Goal: Transaction & Acquisition: Obtain resource

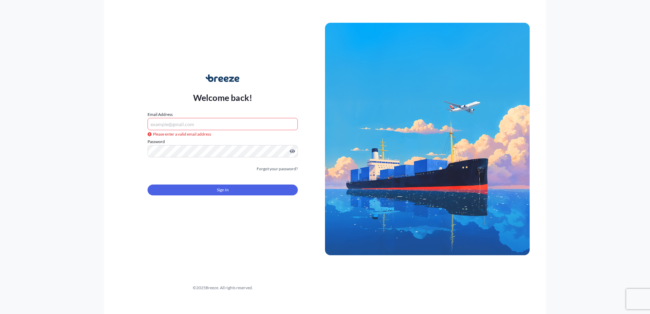
click at [196, 124] on input "Email Address" at bounding box center [222, 124] width 150 height 12
paste input "[PERSON_NAME][EMAIL_ADDRESS][DOMAIN_NAME]"
type input "[PERSON_NAME][EMAIL_ADDRESS][DOMAIN_NAME]"
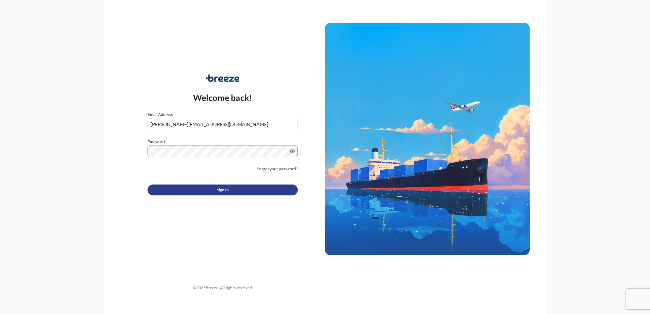
click at [218, 190] on span "Sign In" at bounding box center [223, 190] width 12 height 7
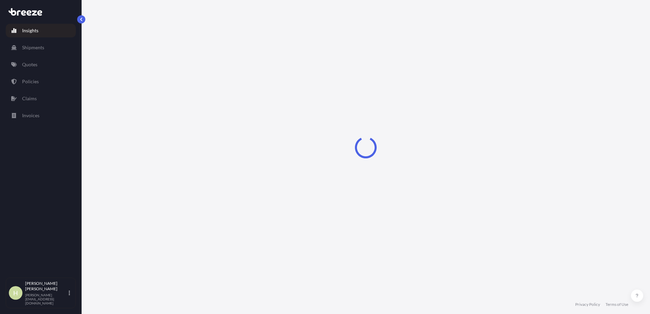
select select "2025"
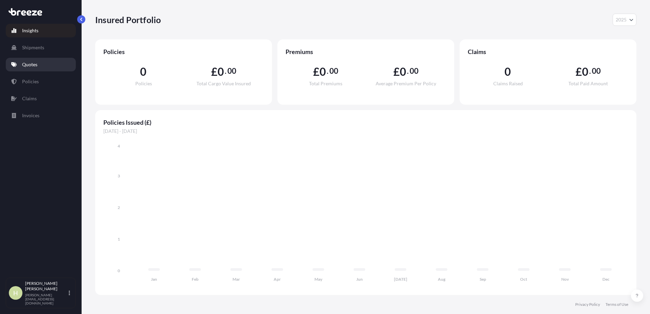
click at [33, 65] on p "Quotes" at bounding box center [29, 64] width 15 height 7
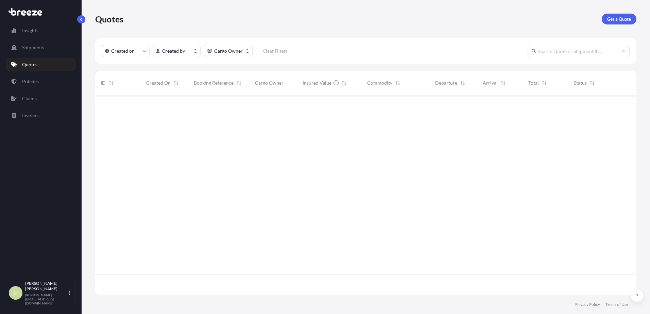
scroll to position [198, 536]
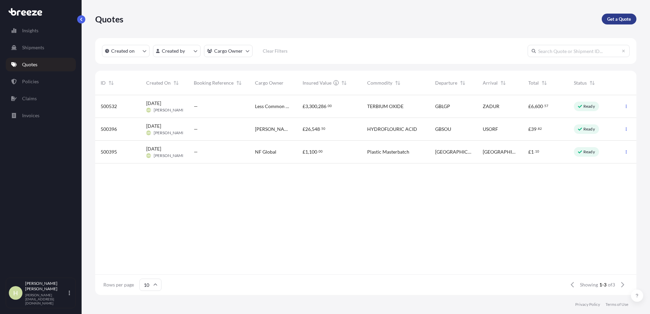
click at [625, 17] on p "Get a Quote" at bounding box center [619, 19] width 24 height 7
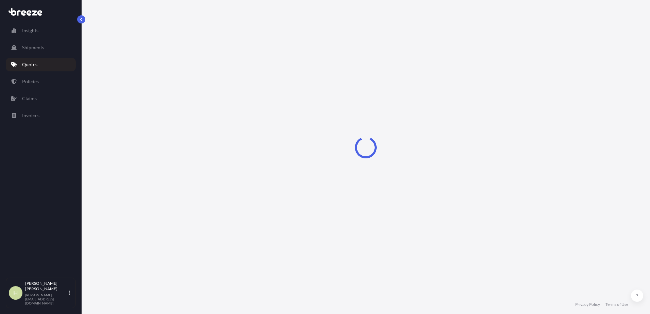
select select "Sea"
select select "1"
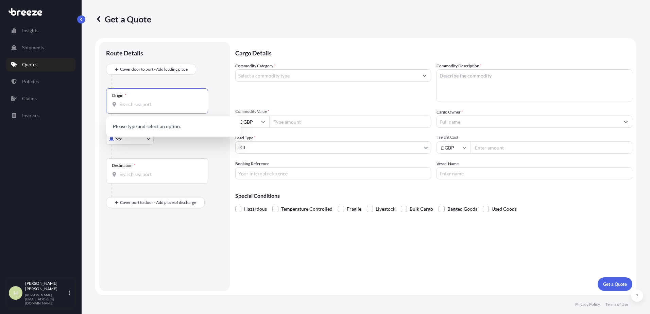
click at [127, 105] on input "Origin *" at bounding box center [159, 104] width 80 height 7
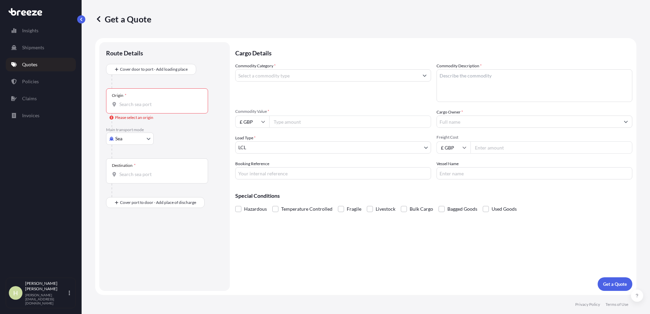
click at [116, 106] on icon at bounding box center [114, 104] width 5 height 5
click at [119, 106] on input "Origin * Please select an origin" at bounding box center [159, 104] width 80 height 7
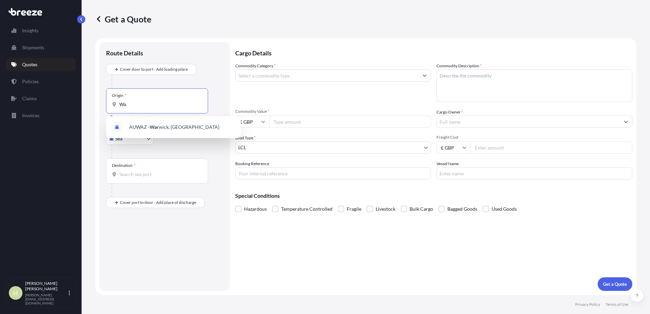
type input "W"
drag, startPoint x: 141, startPoint y: 102, endPoint x: 89, endPoint y: 104, distance: 52.0
click at [89, 104] on div "Get a Quote Route Details Cover door to port - Add loading place Place of loadi…" at bounding box center [366, 147] width 568 height 295
click at [146, 124] on span "GBCVT - [GEOGRAPHIC_DATA] , [GEOGRAPHIC_DATA]" at bounding box center [182, 129] width 106 height 14
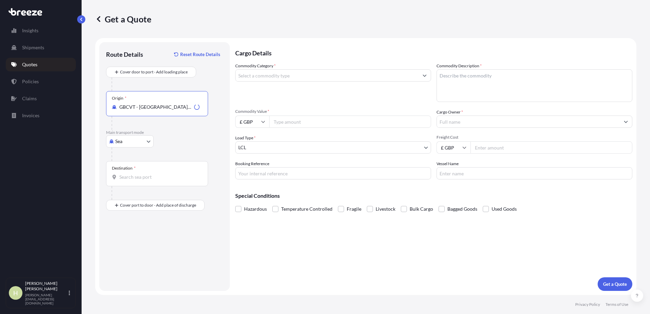
type input "GBCVT - [GEOGRAPHIC_DATA], [GEOGRAPHIC_DATA]"
click at [129, 176] on input "Destination *" at bounding box center [159, 177] width 80 height 7
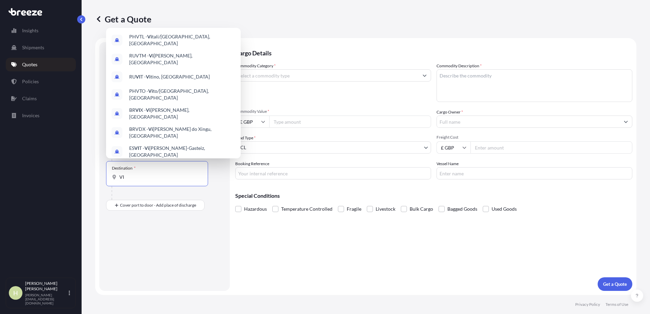
type input "V"
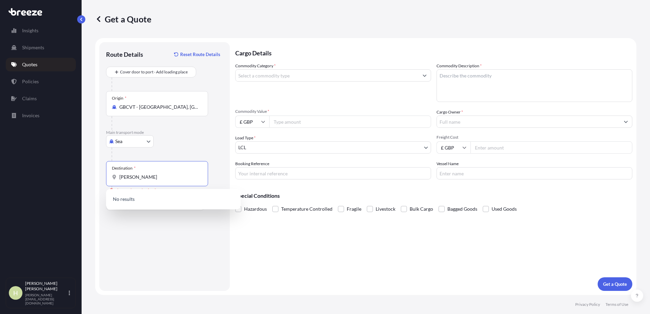
type input "[PERSON_NAME]"
click at [133, 137] on body "0 options available. 10 options available. 0 options available. Insights Shipme…" at bounding box center [325, 157] width 650 height 314
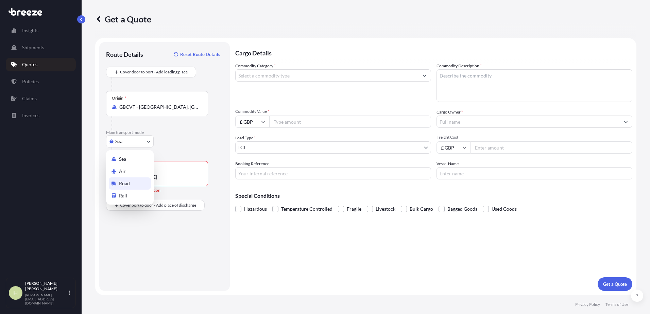
click at [128, 181] on span "Road" at bounding box center [124, 183] width 11 height 7
select select "Road"
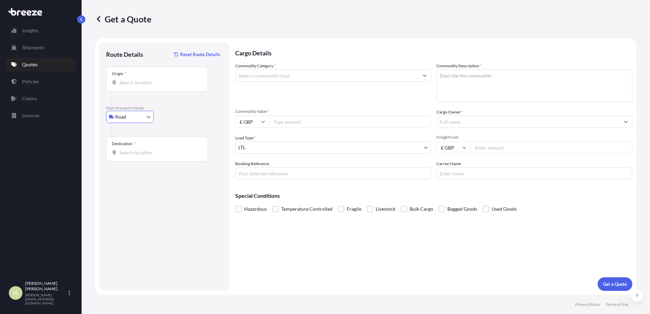
click at [135, 151] on input "Destination *" at bounding box center [159, 152] width 80 height 7
click at [138, 84] on input "Origin *" at bounding box center [159, 82] width 80 height 7
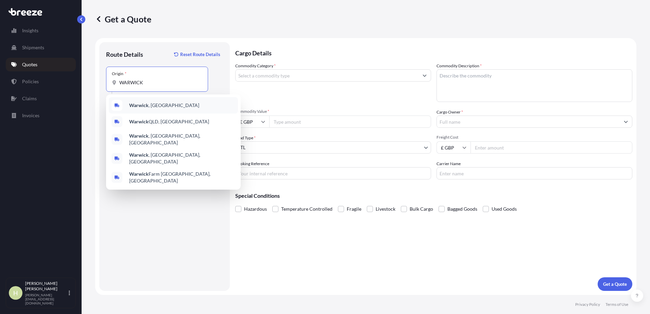
click at [150, 107] on span "[GEOGRAPHIC_DATA] , [GEOGRAPHIC_DATA]" at bounding box center [164, 105] width 70 height 7
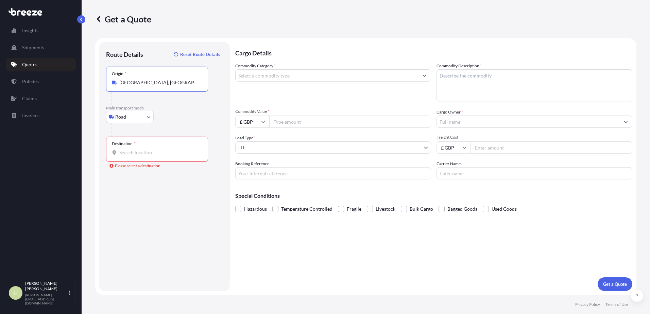
type input "[GEOGRAPHIC_DATA], [GEOGRAPHIC_DATA]"
click at [139, 153] on input "Destination * Please select a destination" at bounding box center [159, 152] width 80 height 7
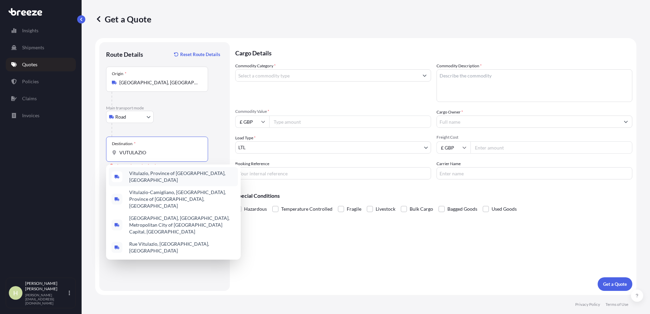
click at [155, 175] on span "Vitulazio, Province of [GEOGRAPHIC_DATA], [GEOGRAPHIC_DATA]" at bounding box center [182, 177] width 106 height 14
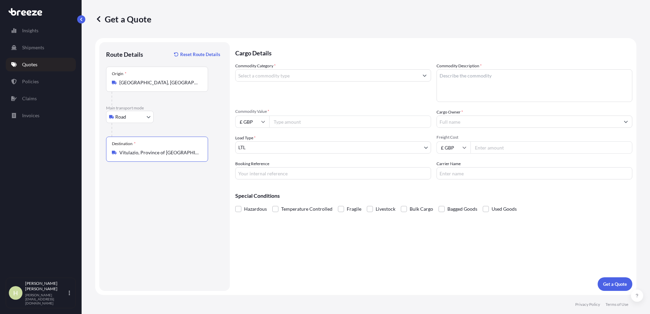
type input "Vitulazio, Province of [GEOGRAPHIC_DATA], [GEOGRAPHIC_DATA]"
click at [274, 79] on input "Commodity Category *" at bounding box center [327, 75] width 183 height 12
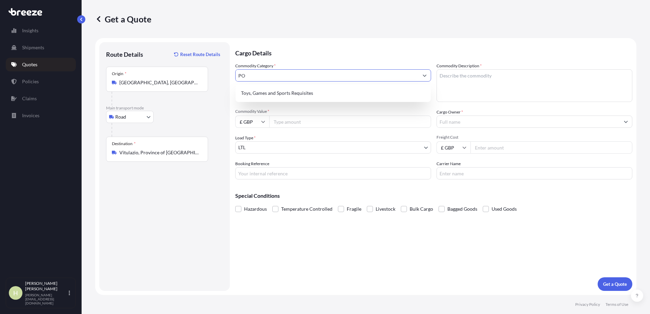
type input "P"
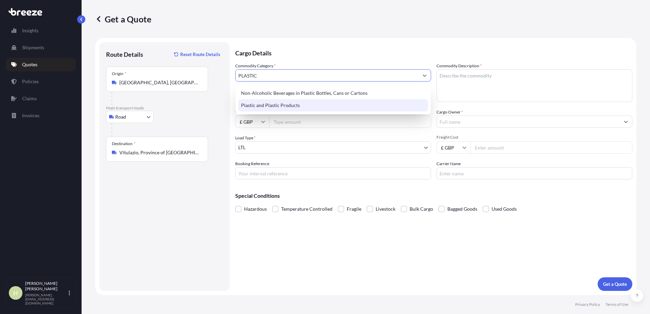
click at [261, 104] on div "Plastic and Plastic Products" at bounding box center [333, 105] width 190 height 12
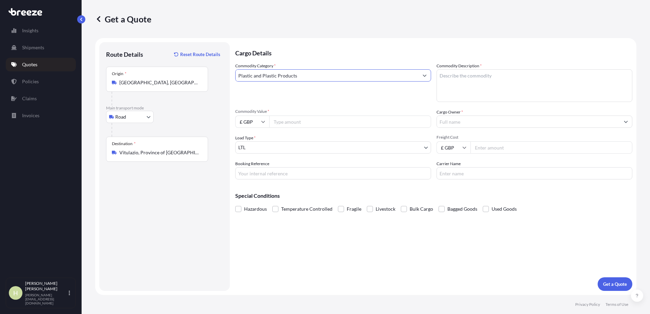
type input "Plastic and Plastic Products"
click at [460, 84] on textarea "Commodity Description *" at bounding box center [534, 85] width 196 height 33
type textarea "p"
type textarea "POLYEUROTHANE PRODUCTS"
click at [291, 123] on input "Commodity Value *" at bounding box center [350, 122] width 162 height 12
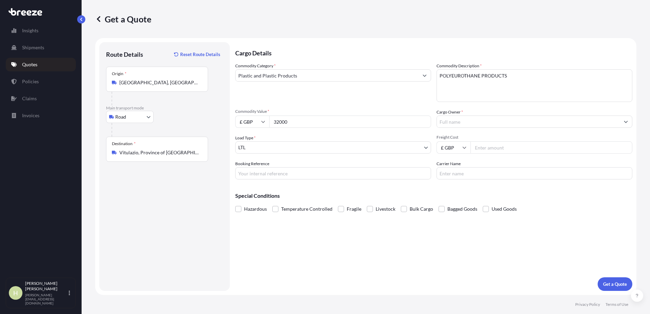
type input "32000"
click at [275, 151] on body "Insights Shipments Quotes Policies Claims Invoices H Howard Nickerson [EMAIL_AD…" at bounding box center [325, 157] width 650 height 314
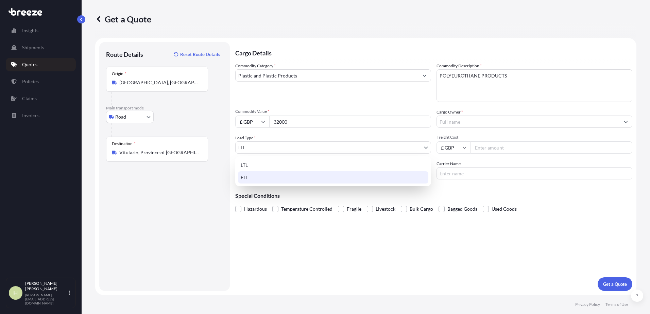
click at [254, 177] on div "FTL" at bounding box center [333, 177] width 190 height 12
select select "2"
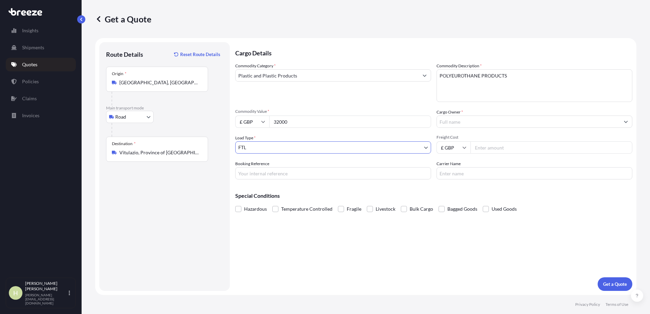
click at [463, 123] on input "Cargo Owner *" at bounding box center [528, 122] width 183 height 12
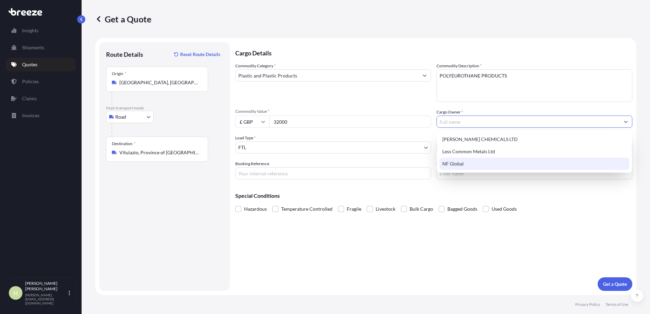
click at [455, 160] on span "NF Global" at bounding box center [452, 163] width 21 height 7
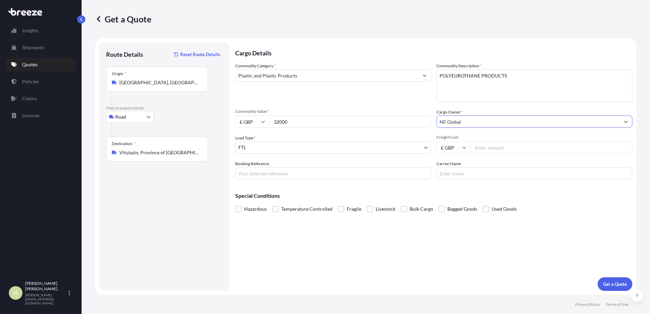
drag, startPoint x: 469, startPoint y: 124, endPoint x: 420, endPoint y: 123, distance: 48.6
click at [420, 123] on div "Commodity Category * Plastic and Plastic Products Commodity Description * POLYE…" at bounding box center [433, 121] width 397 height 117
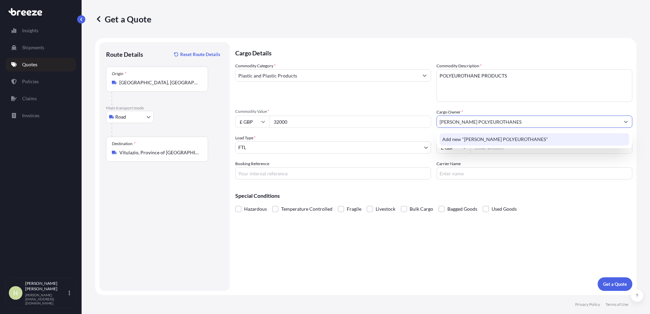
click at [565, 193] on p "Special Conditions" at bounding box center [433, 195] width 397 height 5
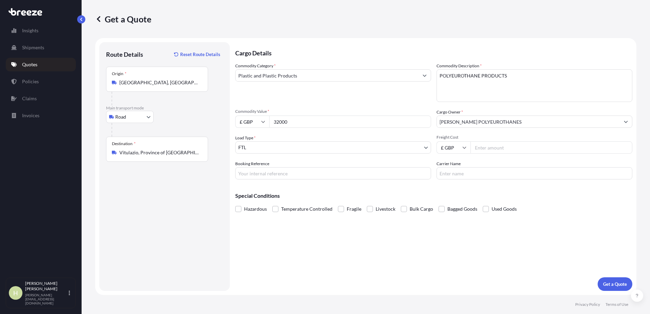
click at [519, 122] on input "[PERSON_NAME] POLYEUROTHANES" at bounding box center [528, 122] width 183 height 12
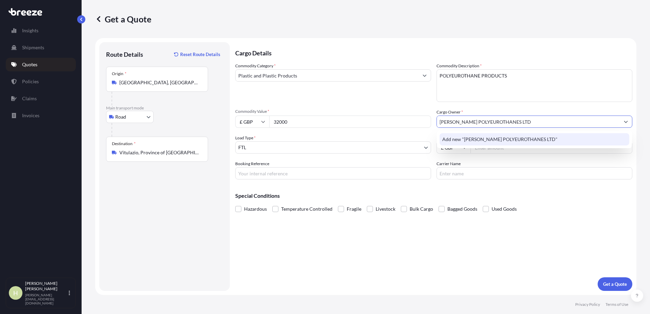
click at [518, 139] on span "Add new "[PERSON_NAME] POLYEUROTHANES LTD"" at bounding box center [499, 139] width 115 height 7
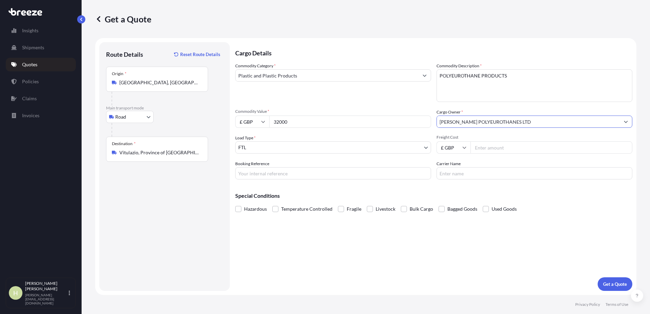
type input "[PERSON_NAME] POLYEUROTHANES LTD"
click at [511, 144] on input "Freight Cost" at bounding box center [551, 147] width 162 height 12
type input "2750"
click at [612, 288] on button "Get a Quote" at bounding box center [614, 284] width 35 height 14
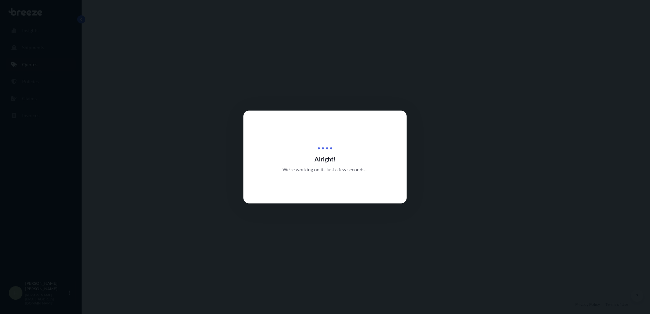
select select "Road"
select select "2"
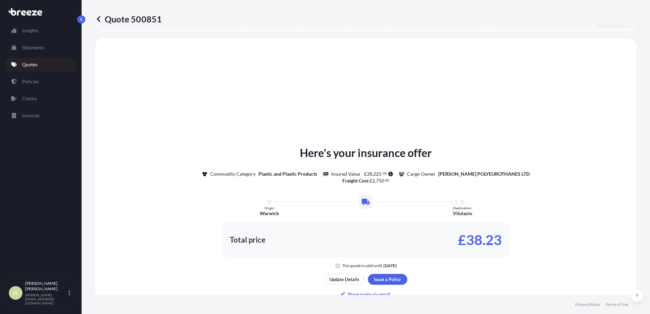
scroll to position [205, 0]
